Goal: Information Seeking & Learning: Learn about a topic

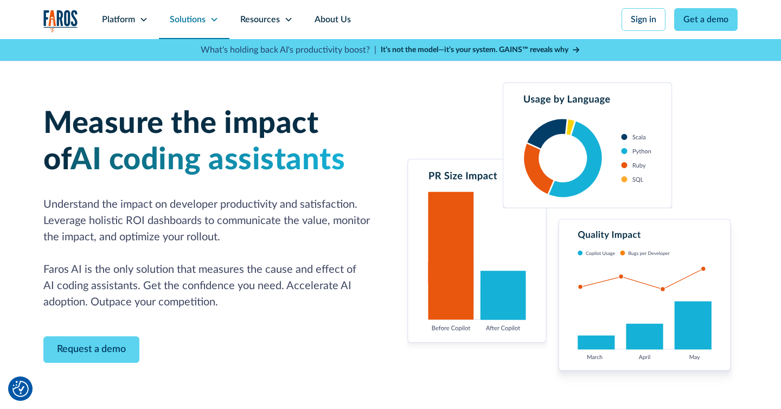
click at [214, 23] on icon at bounding box center [214, 19] width 9 height 9
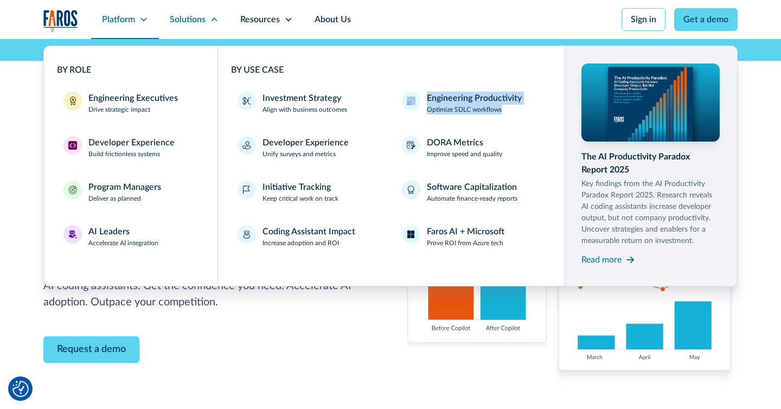
click at [145, 20] on icon at bounding box center [143, 20] width 6 height 4
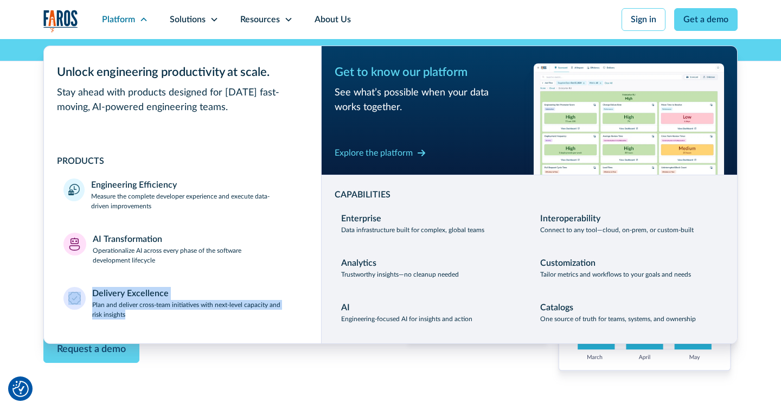
click at [629, 118] on img at bounding box center [629, 118] width 190 height 111
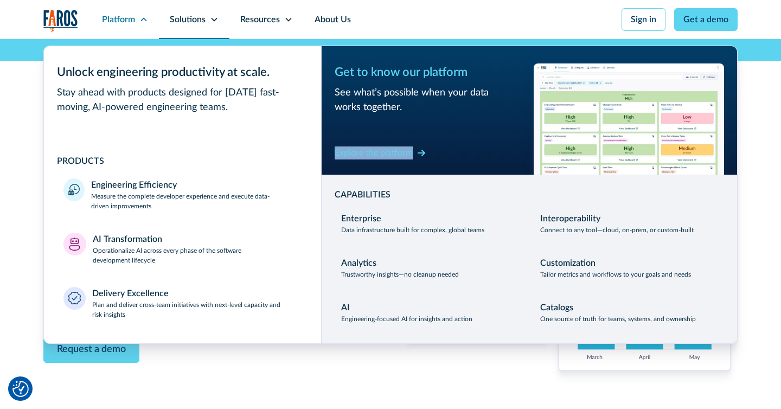
click at [217, 20] on icon at bounding box center [214, 19] width 9 height 9
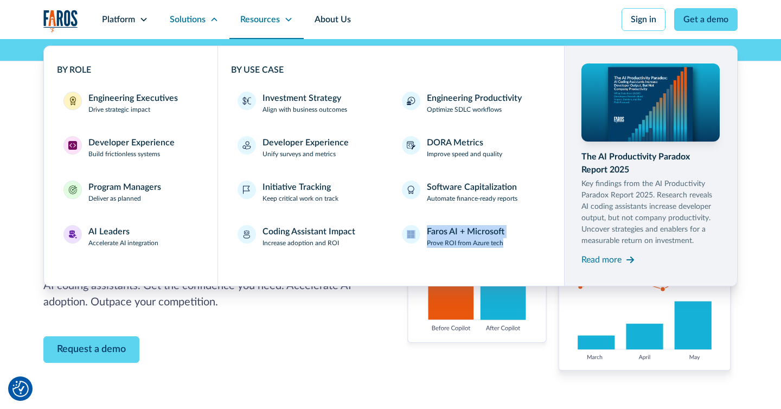
click at [284, 23] on icon at bounding box center [288, 19] width 9 height 9
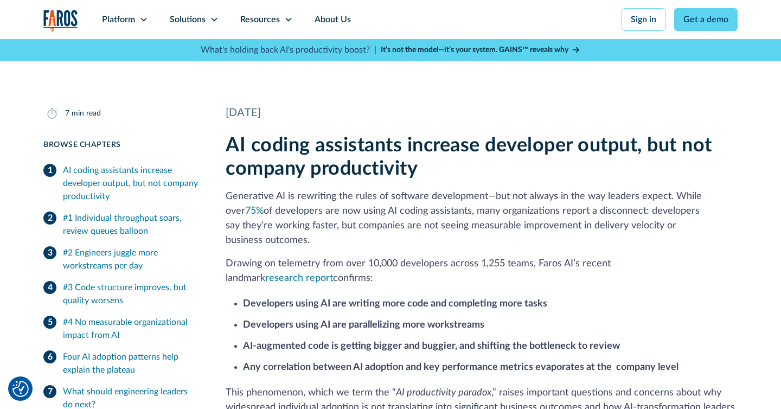
scroll to position [260, 0]
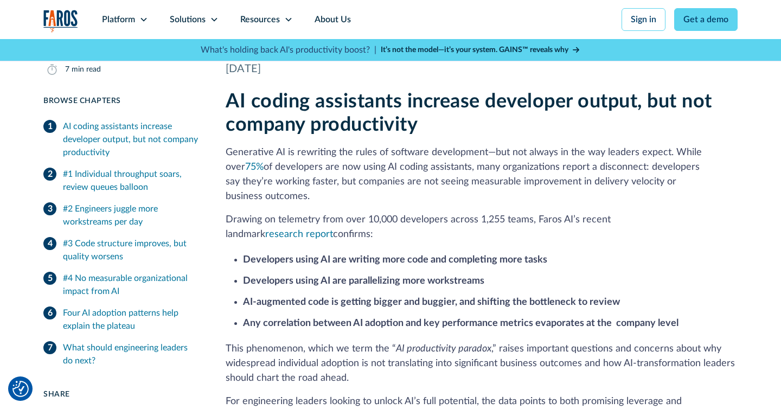
click at [469, 185] on p "Generative AI is rewriting the rules of software development—but not always in …" at bounding box center [482, 174] width 512 height 59
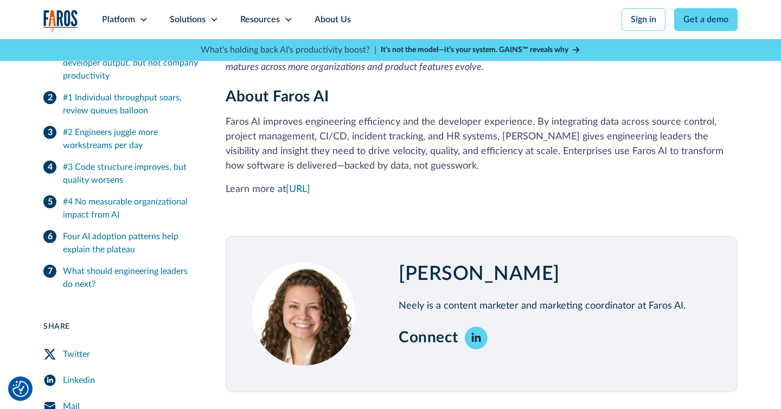
scroll to position [3383, 0]
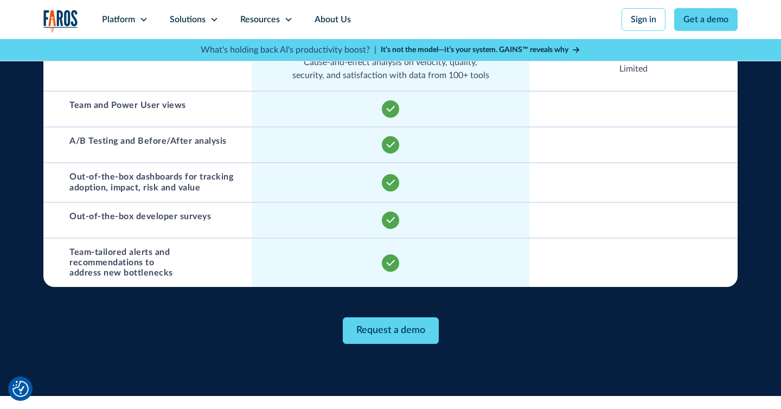
scroll to position [802, 0]
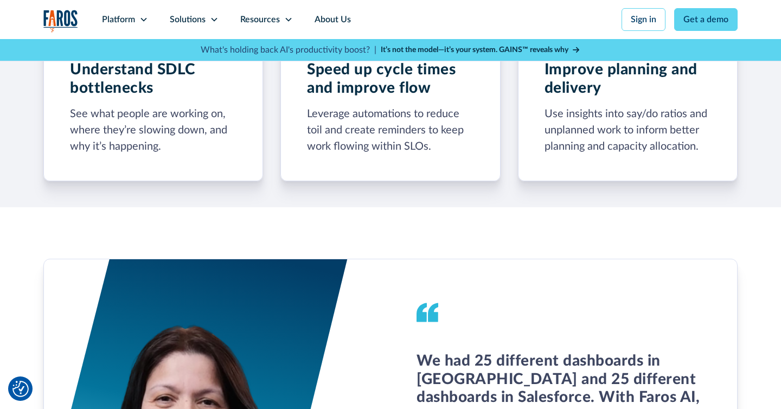
scroll to position [737, 0]
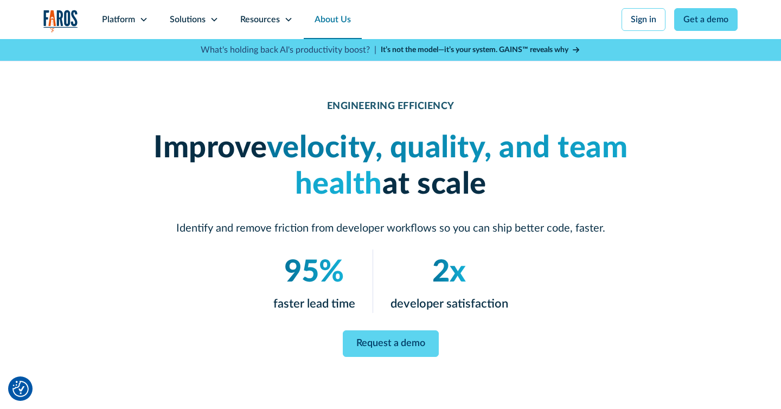
click at [336, 20] on link "About Us" at bounding box center [333, 19] width 58 height 39
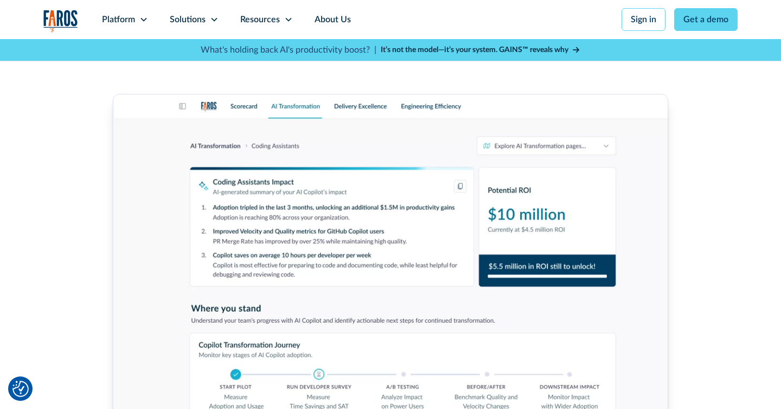
scroll to position [304, 0]
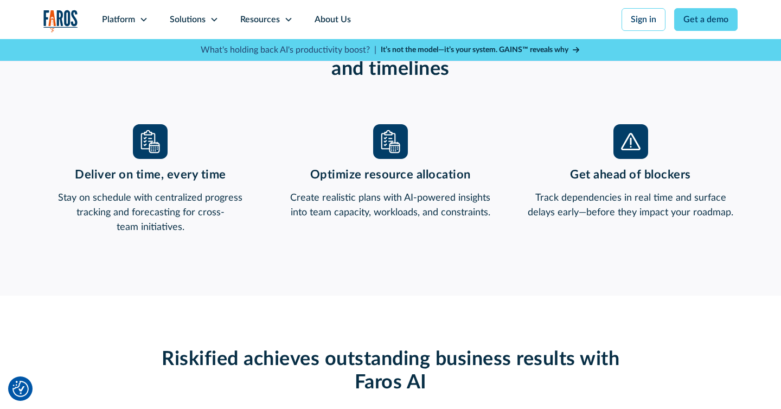
scroll to position [889, 0]
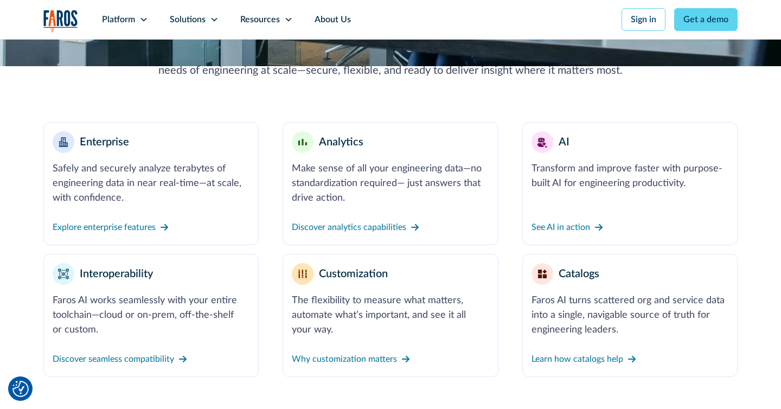
scroll to position [434, 0]
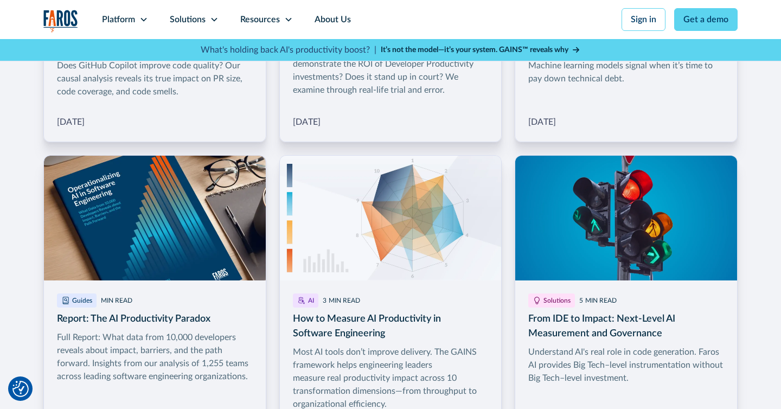
scroll to position [1708, 0]
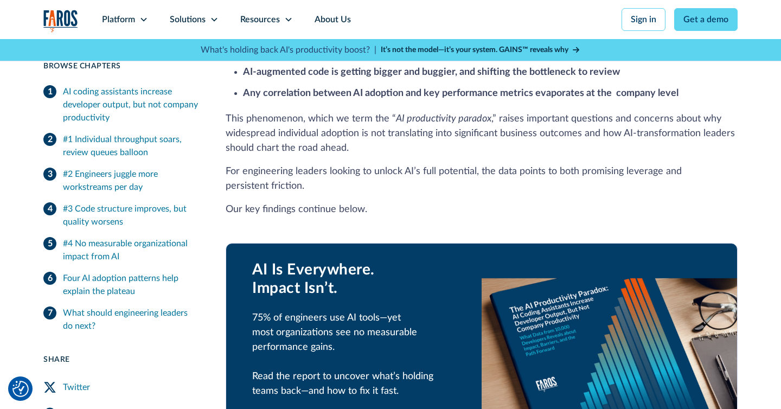
scroll to position [494, 0]
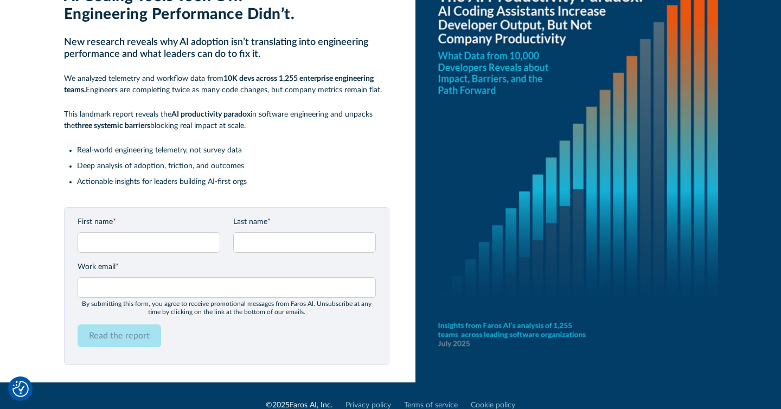
scroll to position [85, 0]
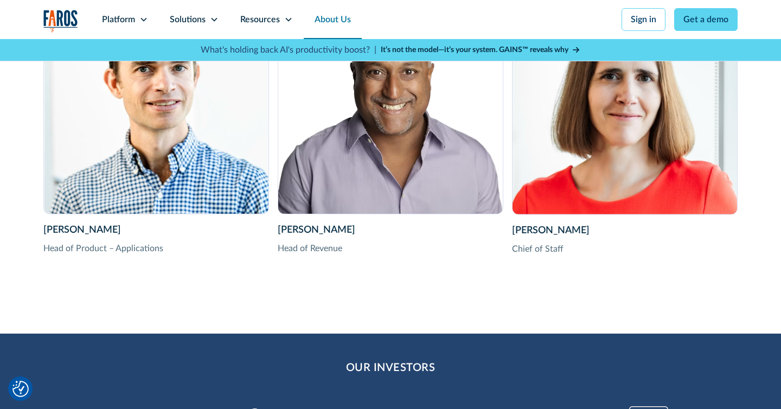
scroll to position [2342, 0]
